Goal: Find specific page/section: Find specific page/section

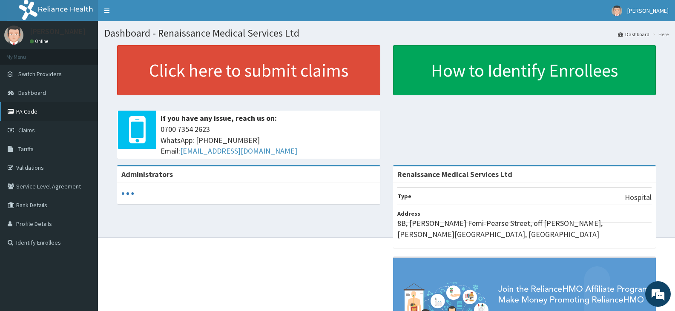
click at [30, 113] on link "PA Code" at bounding box center [49, 111] width 98 height 19
click at [30, 114] on link "PA Code" at bounding box center [49, 111] width 98 height 19
click at [28, 110] on link "PA Code" at bounding box center [49, 111] width 98 height 19
click at [22, 110] on link "PA Code" at bounding box center [49, 111] width 98 height 19
click at [17, 113] on link "PA Code" at bounding box center [49, 111] width 98 height 19
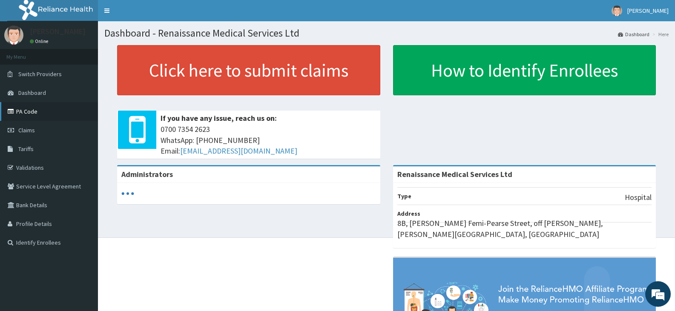
click at [18, 108] on link "PA Code" at bounding box center [49, 111] width 98 height 19
